Goal: Register for event/course

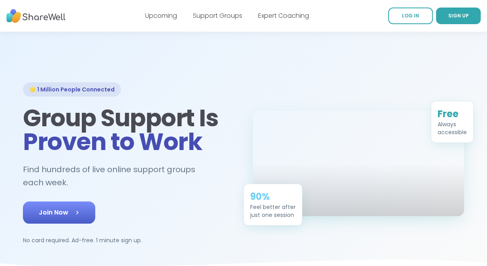
click at [63, 209] on link "Join Now" at bounding box center [59, 212] width 72 height 22
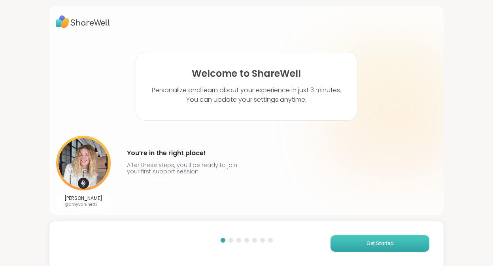
click at [378, 245] on span "Get Started" at bounding box center [380, 243] width 27 height 7
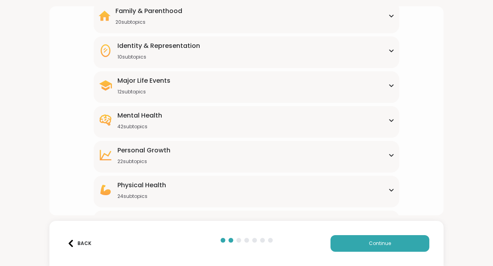
scroll to position [79, 0]
click at [389, 121] on icon at bounding box center [392, 120] width 6 height 4
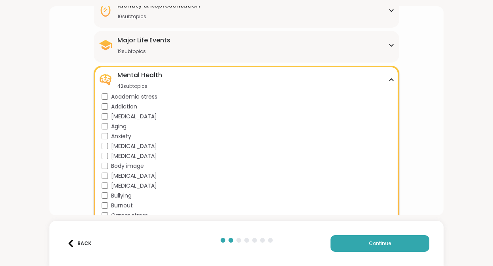
scroll to position [158, 0]
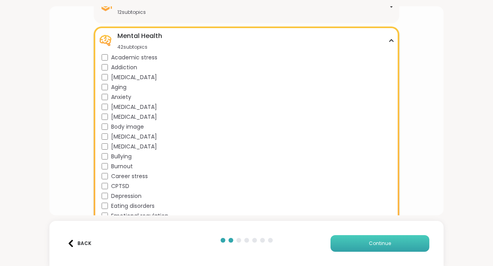
click at [389, 245] on button "Continue" at bounding box center [380, 243] width 99 height 17
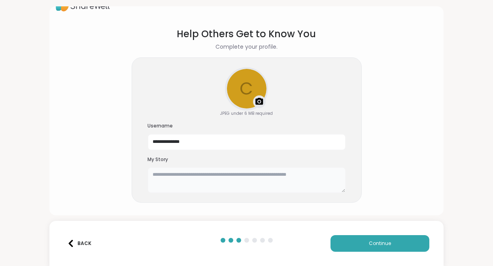
click at [148, 174] on textarea at bounding box center [247, 179] width 198 height 25
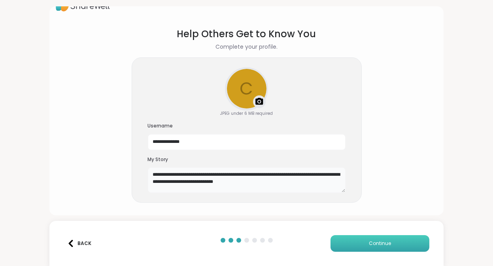
type textarea "**********"
click at [380, 240] on span "Continue" at bounding box center [380, 243] width 22 height 7
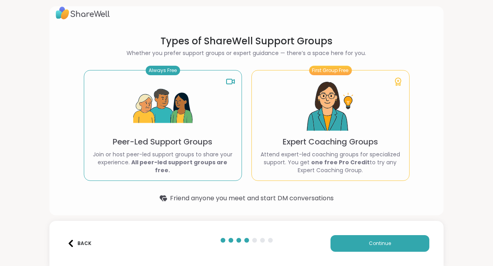
click at [171, 167] on b "All peer-led support groups are free." at bounding box center [180, 166] width 96 height 16
click at [378, 237] on button "Continue" at bounding box center [380, 243] width 99 height 17
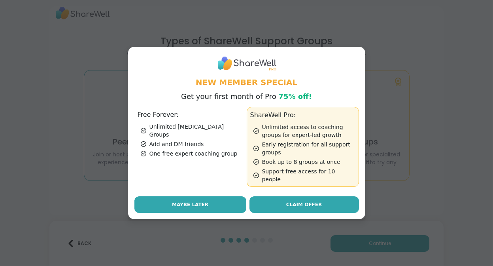
click at [172, 201] on span "Maybe Later" at bounding box center [190, 204] width 36 height 7
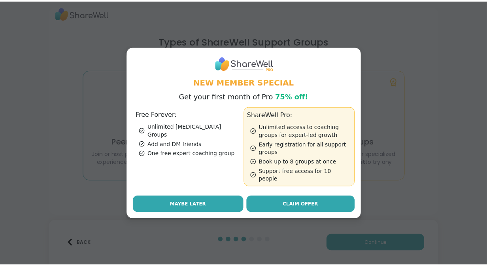
scroll to position [0, 0]
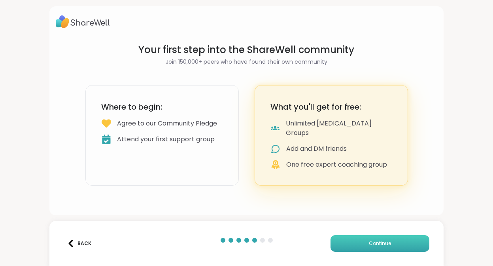
click at [404, 250] on button "Continue" at bounding box center [380, 243] width 99 height 17
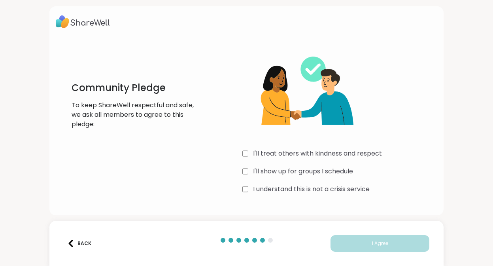
click at [247, 153] on div "I'll treat others with kindness and respect" at bounding box center [340, 153] width 195 height 9
click at [247, 169] on div "I'll show up for groups I schedule" at bounding box center [340, 171] width 195 height 9
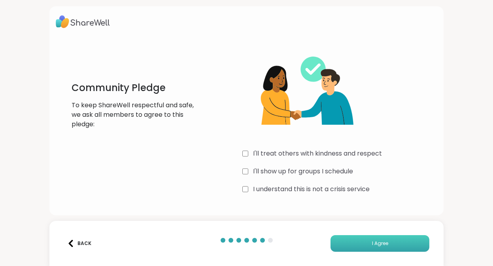
click at [374, 248] on button "I Agree" at bounding box center [380, 243] width 99 height 17
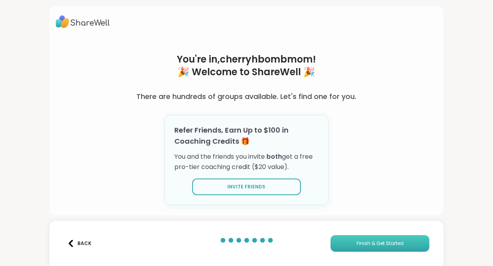
click at [357, 241] on span "Finish & Get Started" at bounding box center [380, 243] width 47 height 7
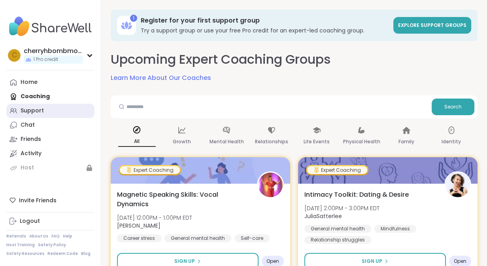
click at [31, 112] on div "Support" at bounding box center [32, 111] width 23 height 8
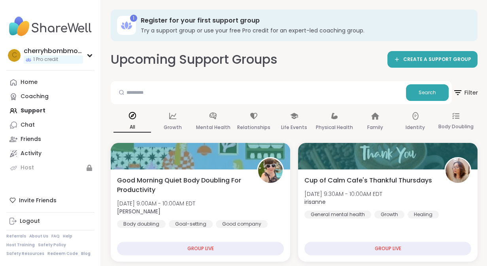
click at [458, 95] on icon at bounding box center [458, 92] width 7 height 5
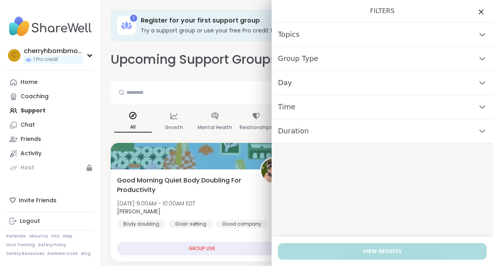
click at [295, 56] on span "Group Type" at bounding box center [298, 58] width 40 height 11
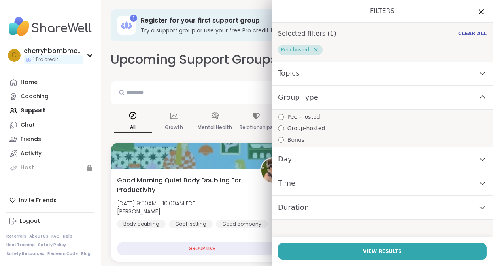
click at [325, 68] on div "Topics" at bounding box center [383, 73] width 222 height 24
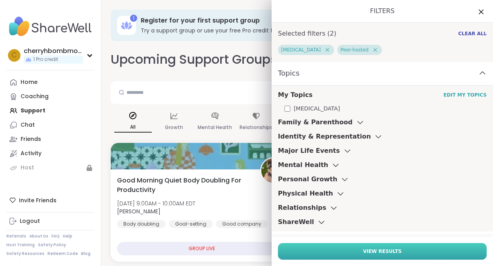
click at [394, 251] on button "View Results" at bounding box center [382, 251] width 209 height 17
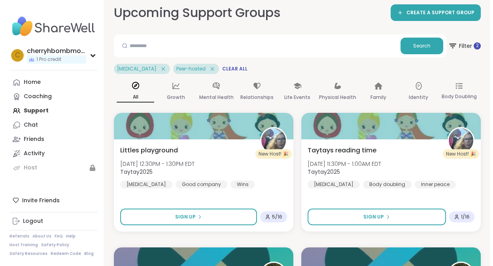
scroll to position [79, 0]
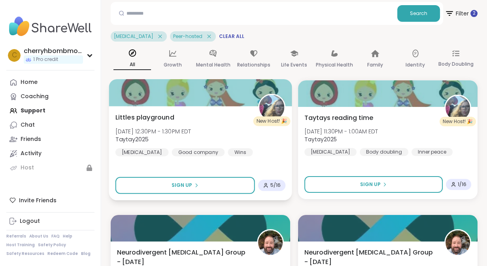
click at [167, 123] on div "[PERSON_NAME] playground [DATE] 12:30PM - 1:30PM EDT Taytay2025 [MEDICAL_DATA] …" at bounding box center [201, 134] width 170 height 44
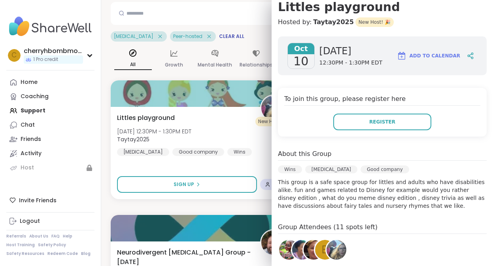
click at [241, 3] on div "Search" at bounding box center [280, 13] width 339 height 23
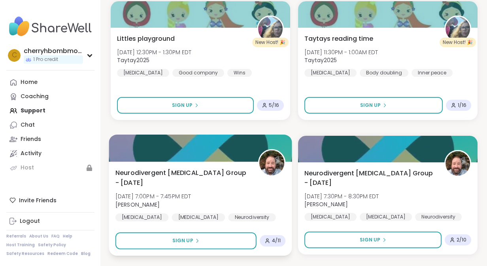
scroll to position [0, 0]
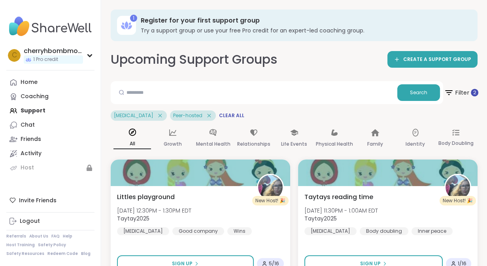
click at [459, 95] on span "Filter 2" at bounding box center [461, 93] width 34 height 20
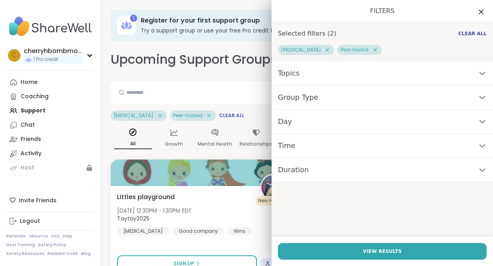
click at [346, 75] on div "Topics" at bounding box center [383, 73] width 222 height 24
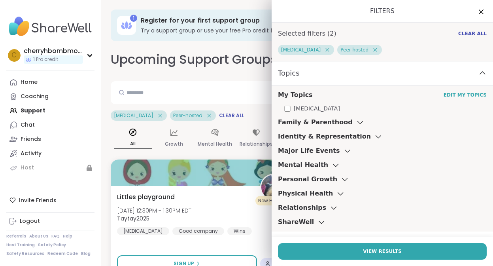
click at [285, 107] on div "[MEDICAL_DATA]" at bounding box center [385, 108] width 203 height 8
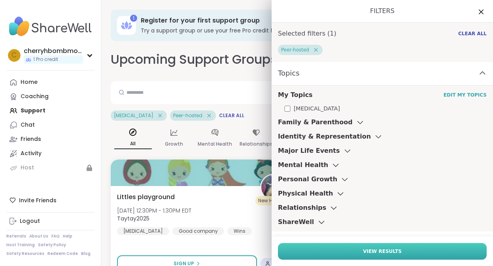
click at [387, 245] on button "View Results" at bounding box center [382, 251] width 209 height 17
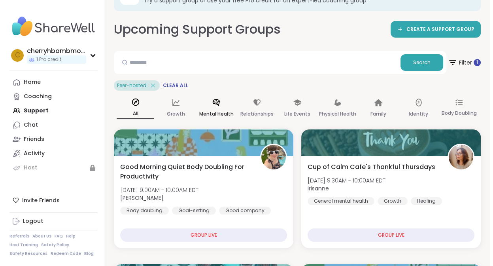
scroll to position [40, 0]
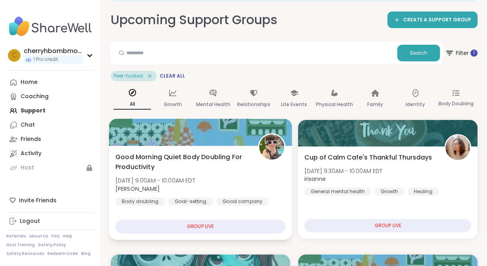
click at [221, 180] on div "Good Morning Quiet Body Doubling For Productivity [DATE] 9:00AM - 10:00AM EDT […" at bounding box center [201, 178] width 170 height 53
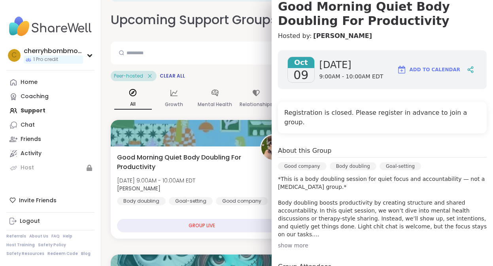
scroll to position [119, 0]
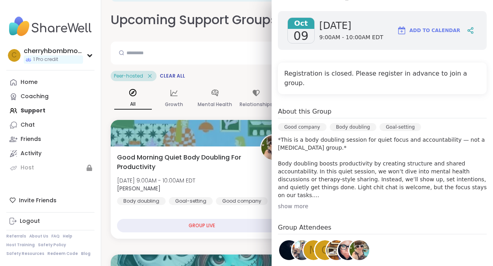
click at [286, 202] on div "show more" at bounding box center [382, 206] width 209 height 8
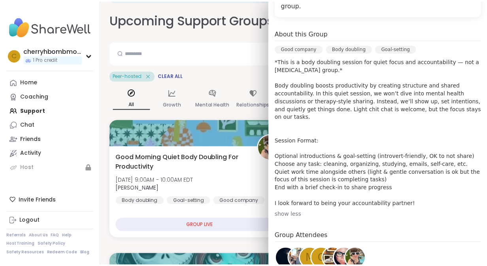
scroll to position [198, 0]
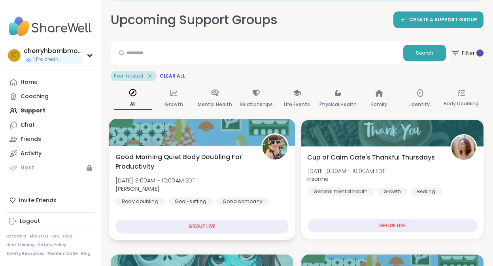
click at [247, 179] on div "Good Morning Quiet Body Doubling For Productivity [DATE] 9:00AM - 10:00AM EDT […" at bounding box center [202, 178] width 173 height 53
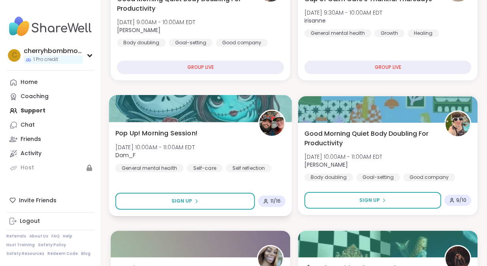
click at [189, 155] on span "Dom_F" at bounding box center [156, 155] width 80 height 8
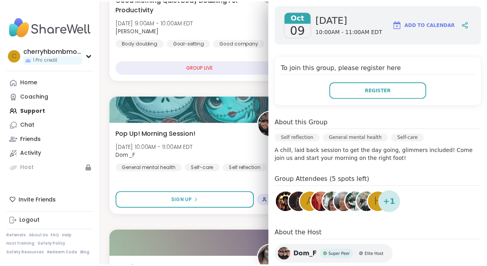
scroll to position [119, 0]
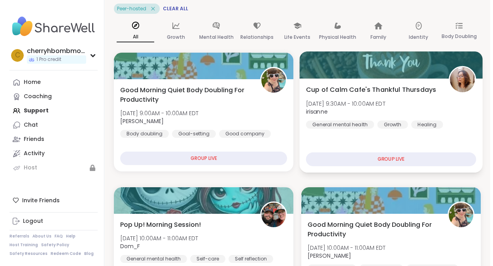
scroll to position [158, 0]
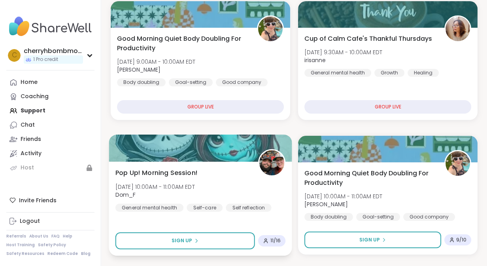
click at [208, 177] on div "Pop Up! Morning Session! [DATE] 10:00AM - 11:00AM EDT Dom_F General mental heal…" at bounding box center [201, 190] width 170 height 44
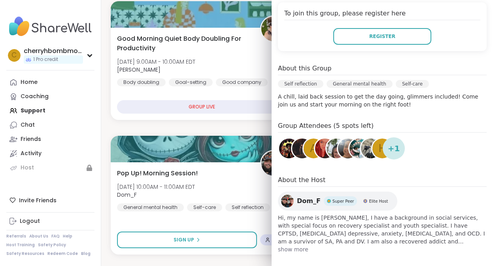
scroll to position [171, 0]
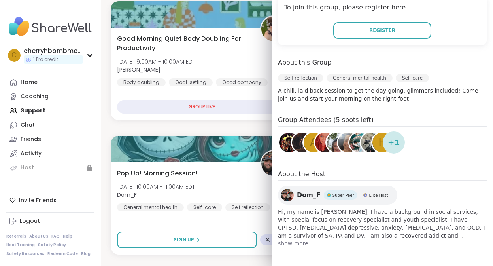
click at [292, 242] on span "show more" at bounding box center [382, 243] width 209 height 8
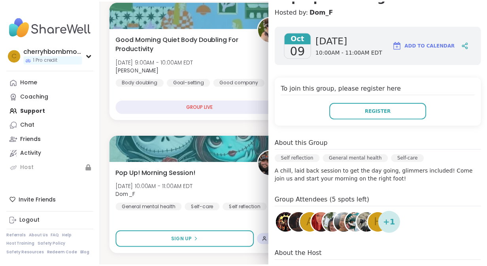
scroll to position [68, 0]
